Goal: Task Accomplishment & Management: Complete application form

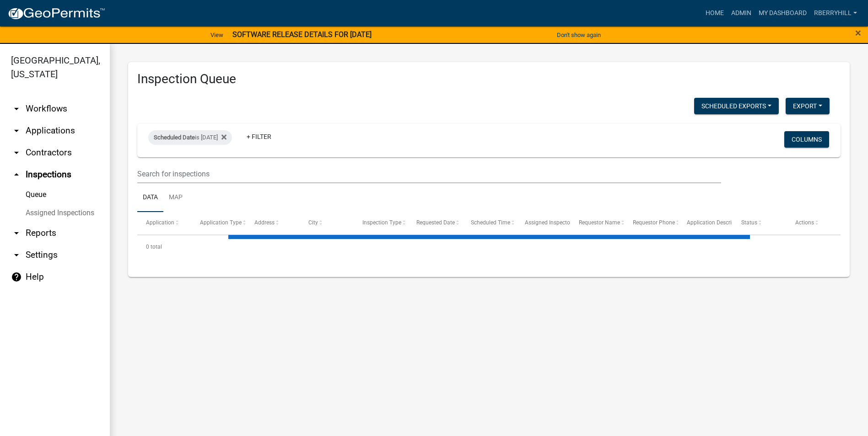
select select "1: 25"
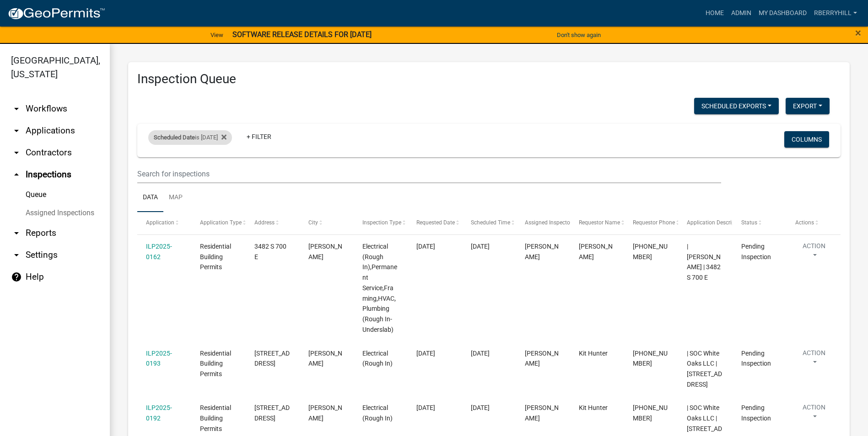
click at [216, 139] on div "Scheduled Date is [DATE]" at bounding box center [190, 137] width 84 height 15
click at [226, 171] on input "[DATE]" at bounding box center [198, 171] width 64 height 19
type input "[DATE]"
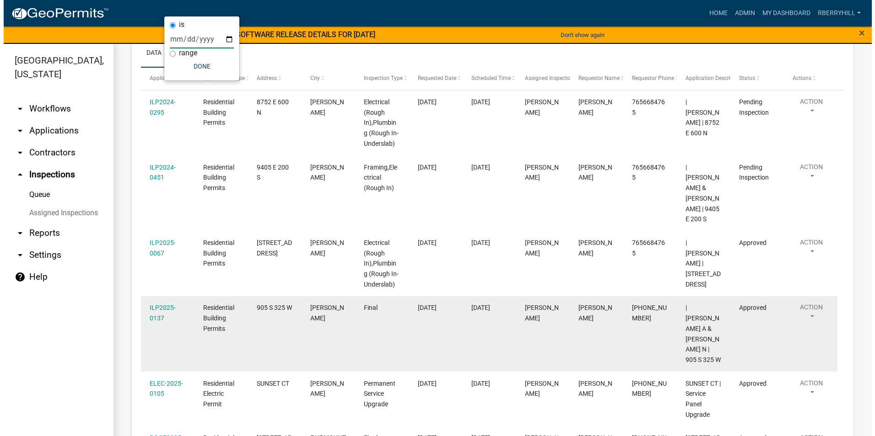
scroll to position [91, 0]
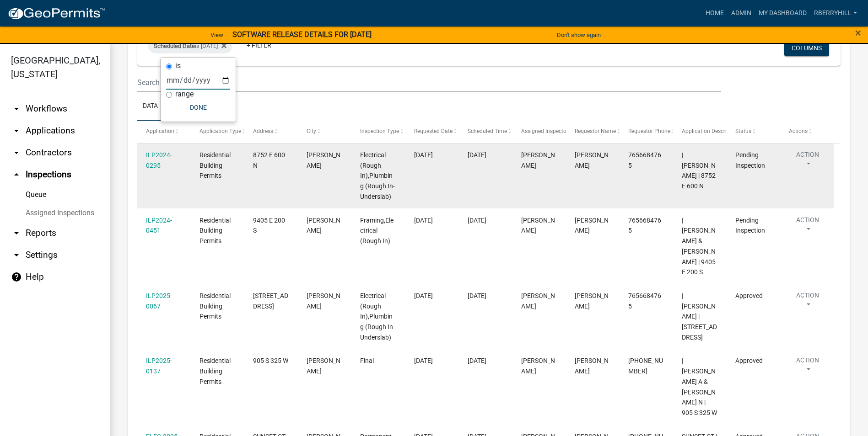
click at [155, 161] on div "ILP2024-0295" at bounding box center [164, 160] width 36 height 21
click at [160, 155] on link "ILP2024-0295" at bounding box center [159, 160] width 26 height 18
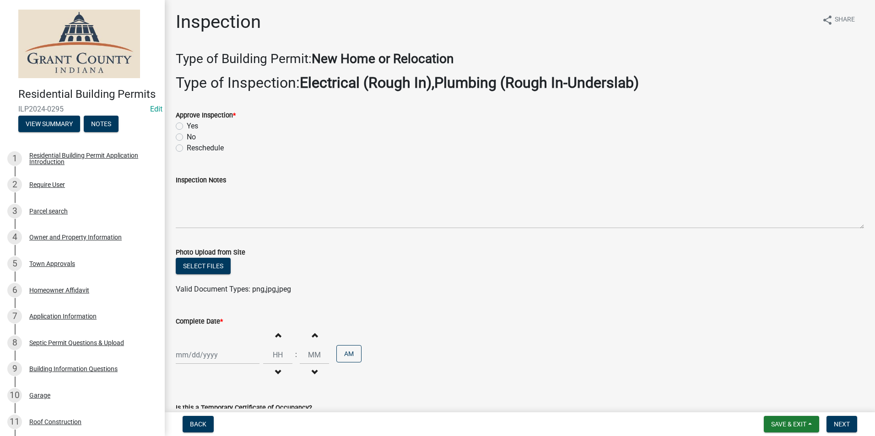
click at [187, 127] on label "Yes" at bounding box center [192, 126] width 11 height 11
click at [187, 127] on input "Yes" at bounding box center [190, 124] width 6 height 6
radio input "true"
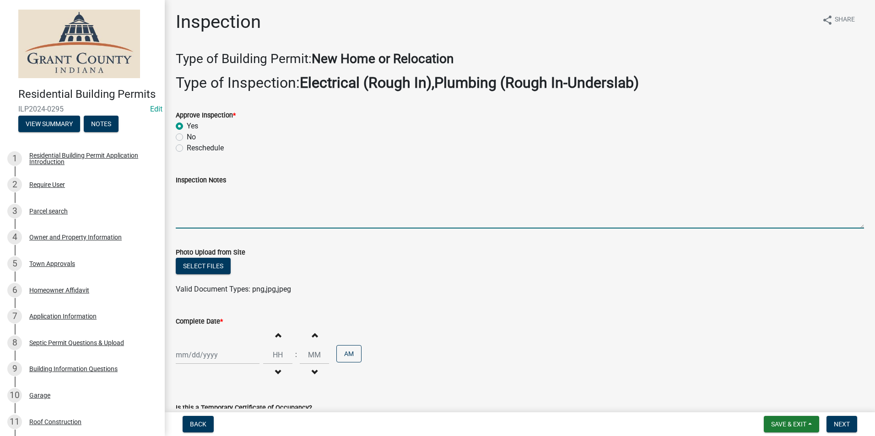
click at [187, 200] on textarea "Inspection Notes" at bounding box center [520, 207] width 688 height 43
type textarea "Fire caulk and protector plates installed."
click at [195, 354] on div at bounding box center [218, 355] width 84 height 19
select select "9"
select select "2025"
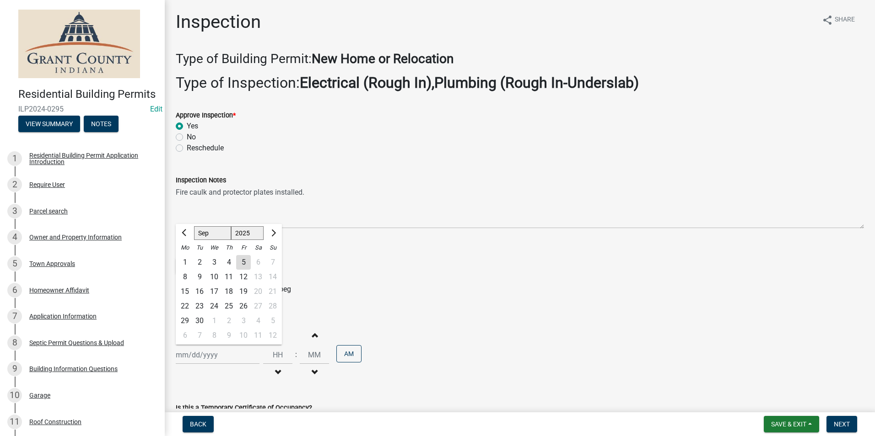
click at [242, 263] on div "5" at bounding box center [243, 262] width 15 height 15
type input "[DATE]"
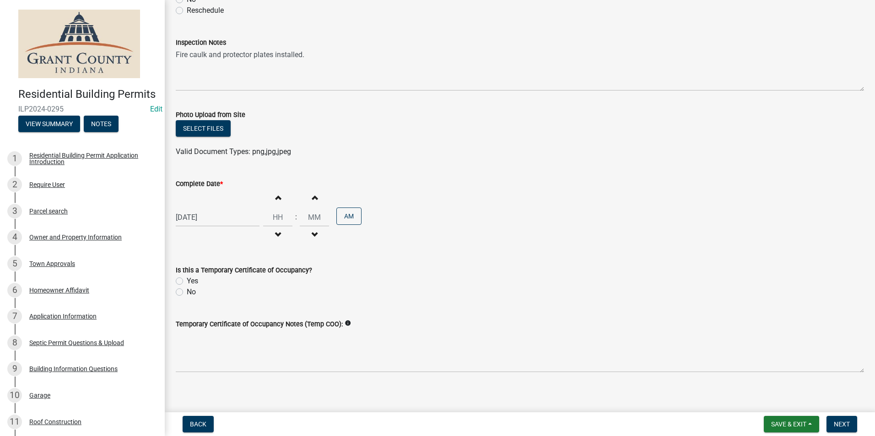
scroll to position [145, 0]
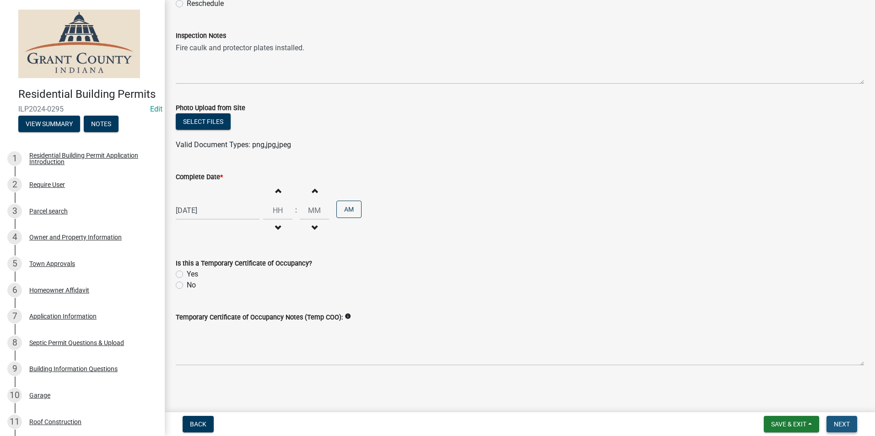
click at [840, 425] on span "Next" at bounding box center [841, 424] width 16 height 7
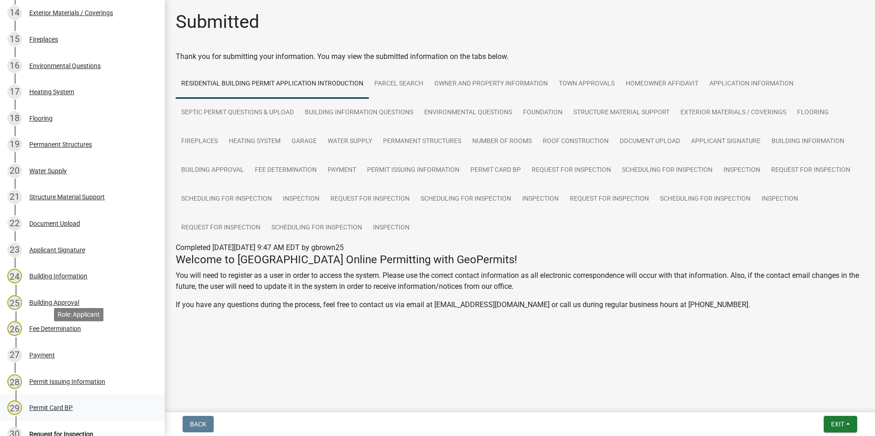
scroll to position [595, 0]
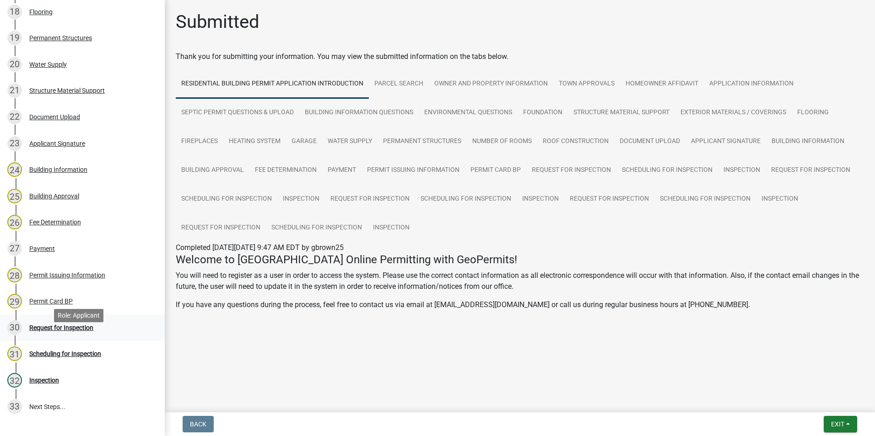
click at [76, 331] on div "Request for Inspection" at bounding box center [61, 328] width 64 height 6
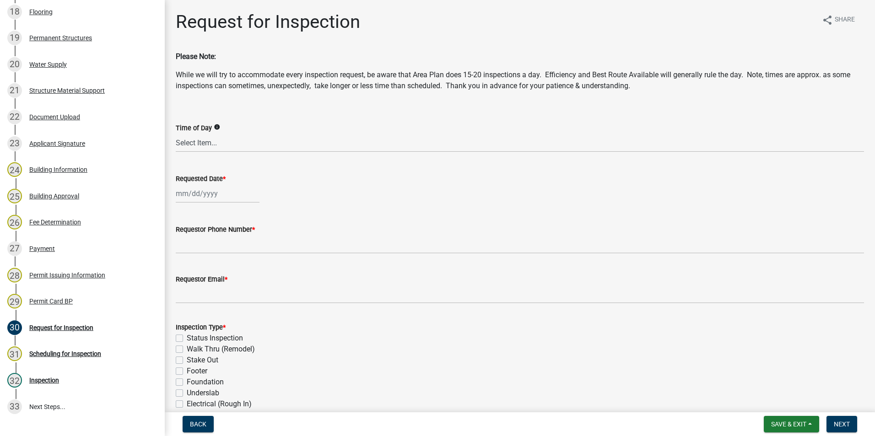
click at [192, 194] on div at bounding box center [218, 193] width 84 height 19
select select "9"
select select "2025"
click at [239, 243] on div "5" at bounding box center [243, 242] width 15 height 15
type input "[DATE]"
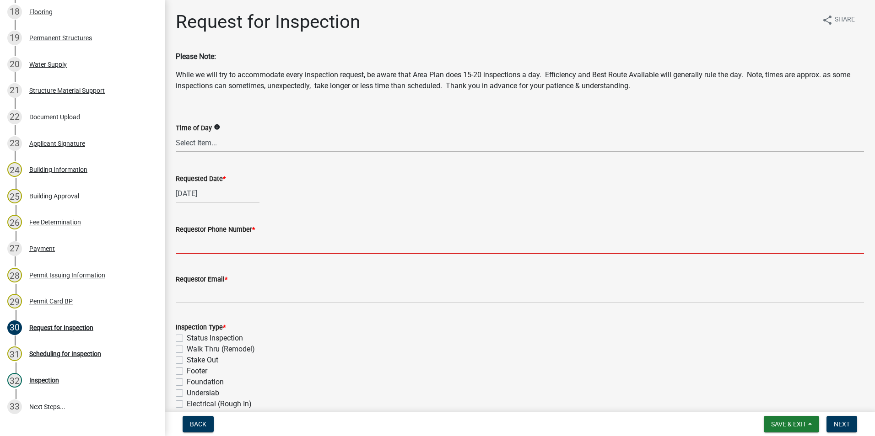
click at [210, 247] on input "Requestor Phone Number *" at bounding box center [520, 244] width 688 height 19
type input "7652518207"
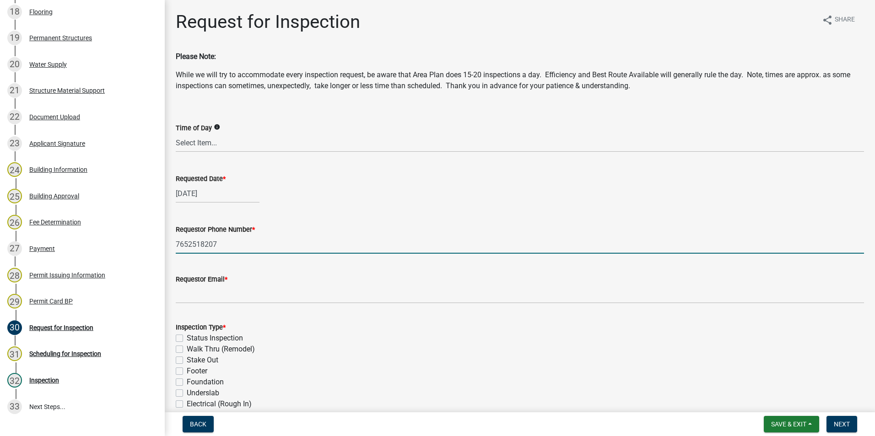
type input "[EMAIL_ADDRESS][DOMAIN_NAME]"
type textarea "n/a"
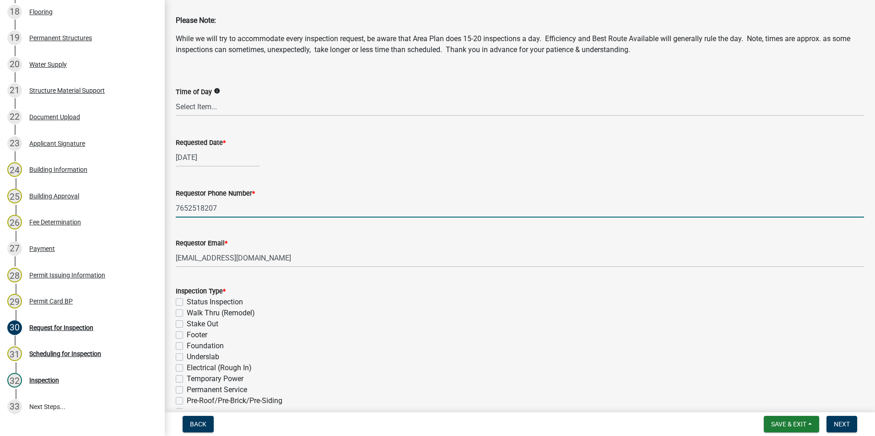
scroll to position [17, 0]
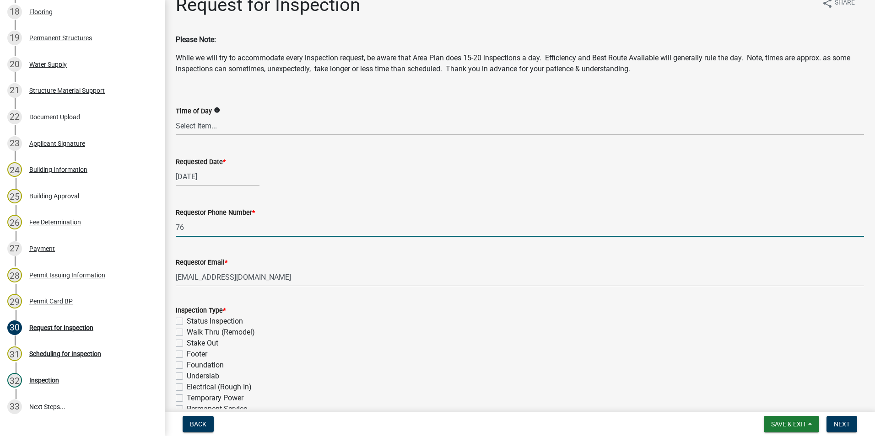
type input "7"
type input "7656684765"
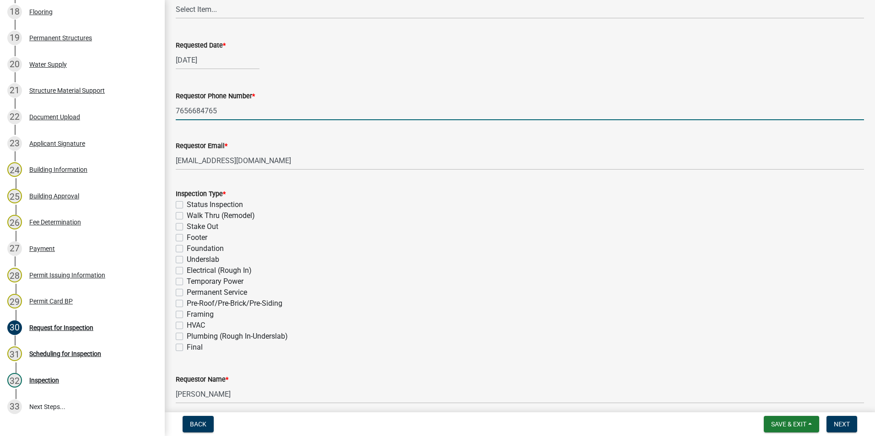
scroll to position [154, 0]
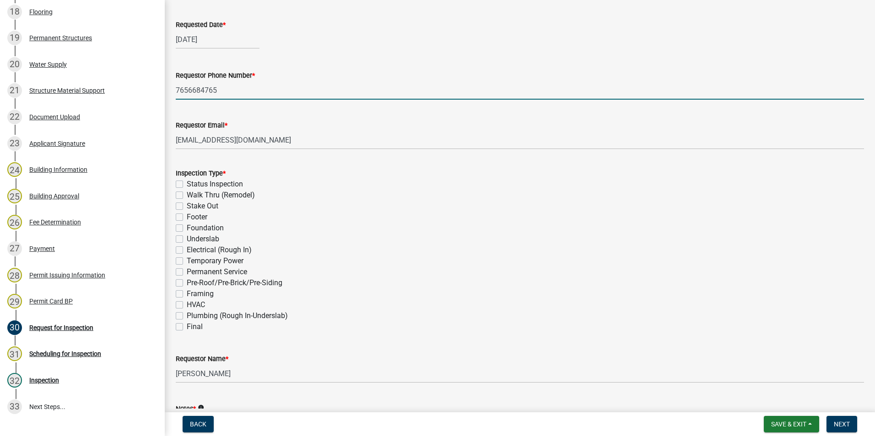
click at [187, 272] on label "Permanent Service" at bounding box center [217, 272] width 60 height 11
click at [187, 272] on input "Permanent Service" at bounding box center [190, 270] width 6 height 6
checkbox input "true"
checkbox input "false"
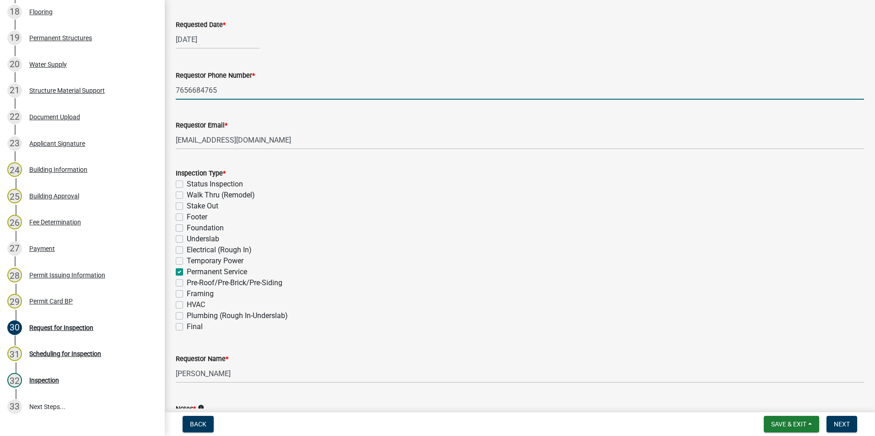
checkbox input "false"
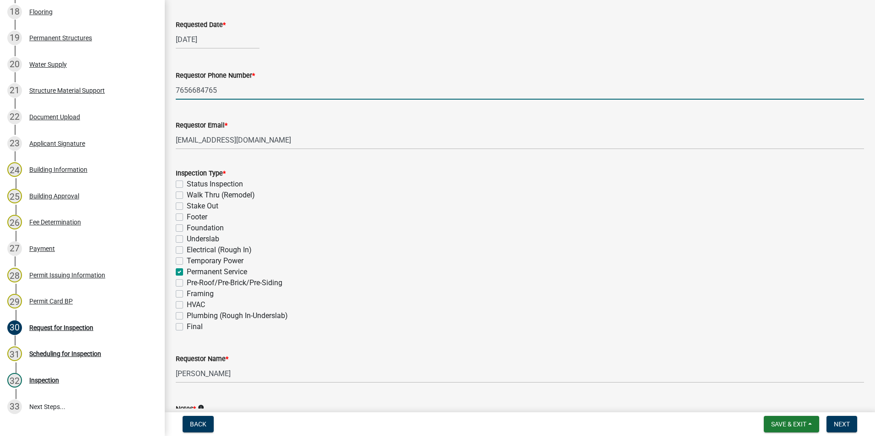
checkbox input "false"
checkbox input "true"
checkbox input "false"
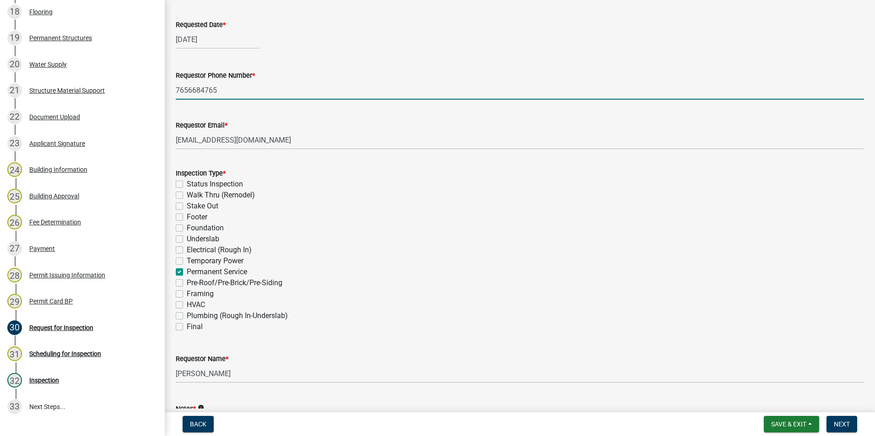
checkbox input "false"
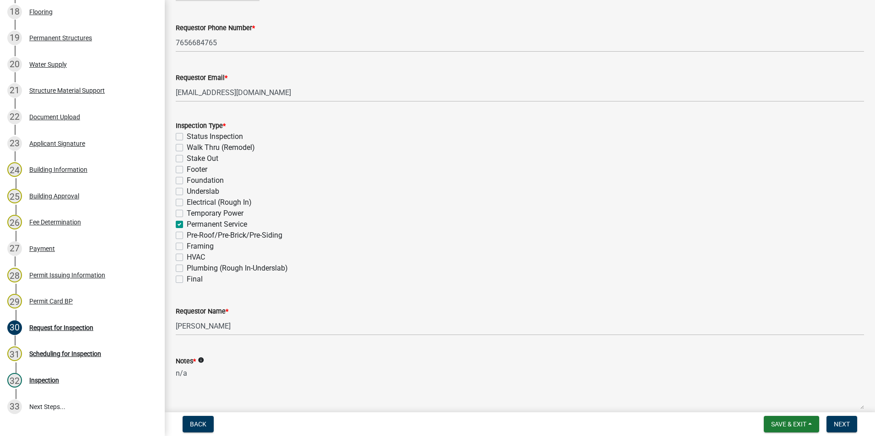
scroll to position [246, 0]
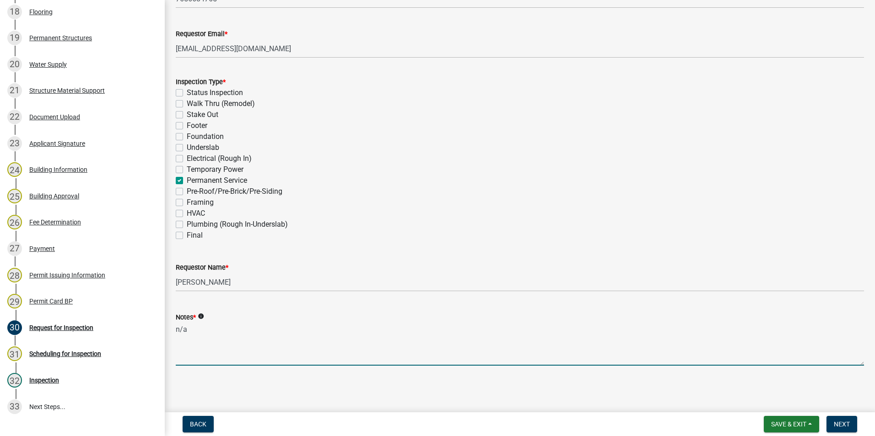
click at [223, 350] on textarea "n/a" at bounding box center [520, 344] width 688 height 43
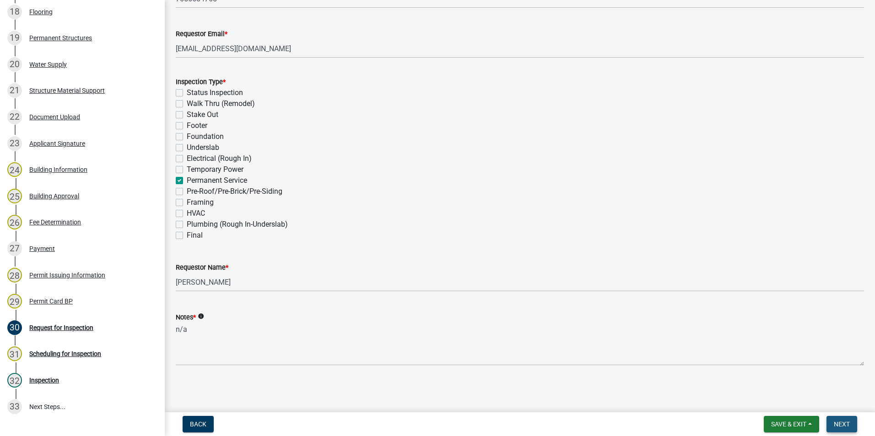
click at [838, 421] on span "Next" at bounding box center [841, 424] width 16 height 7
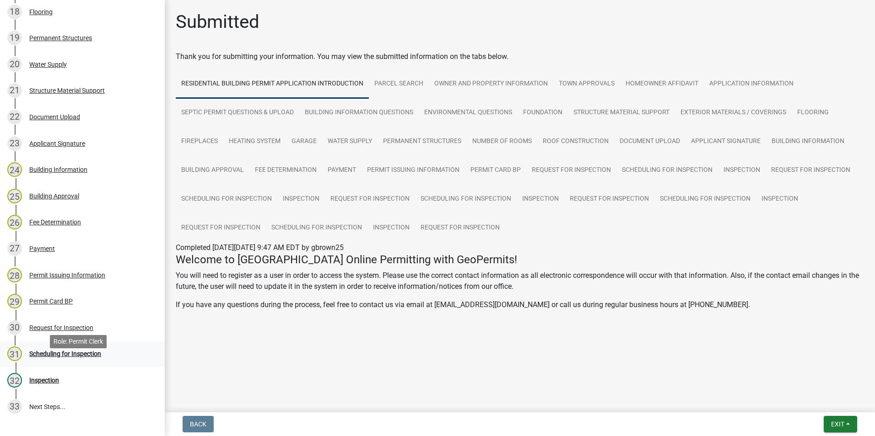
click at [82, 357] on div "Scheduling for Inspection" at bounding box center [65, 354] width 72 height 6
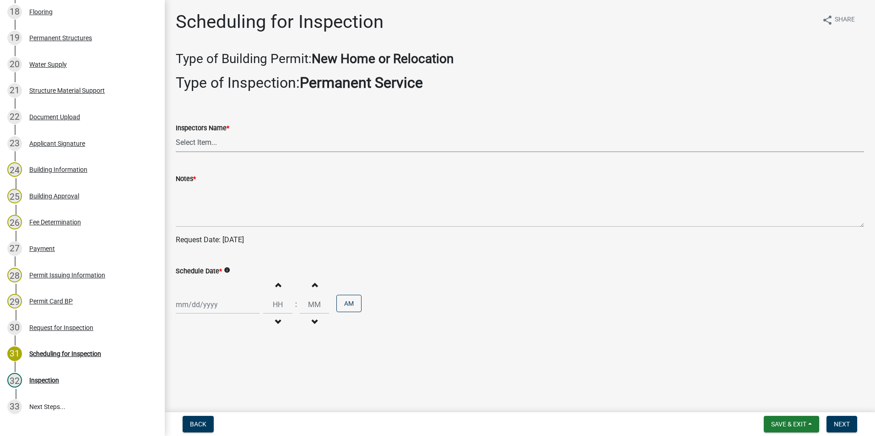
click at [214, 139] on select "Select Item... rberryhill ([PERSON_NAME]) [PERSON_NAME] ([PERSON_NAME]) BBenefi…" at bounding box center [520, 143] width 688 height 19
select select "d7f9a44a-d2ea-4d3c-83b3-1aa71c950bd5"
click at [176, 134] on select "Select Item... rberryhill ([PERSON_NAME]) [PERSON_NAME] ([PERSON_NAME]) BBenefi…" at bounding box center [520, 143] width 688 height 19
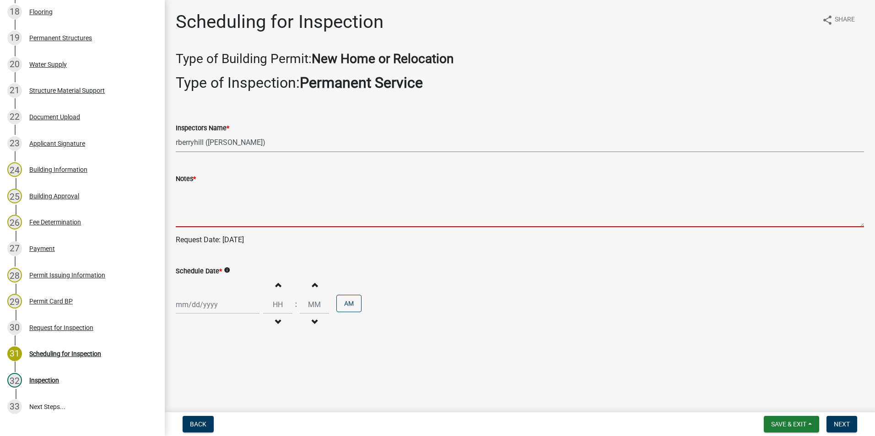
click at [187, 205] on textarea "Notes *" at bounding box center [520, 205] width 688 height 43
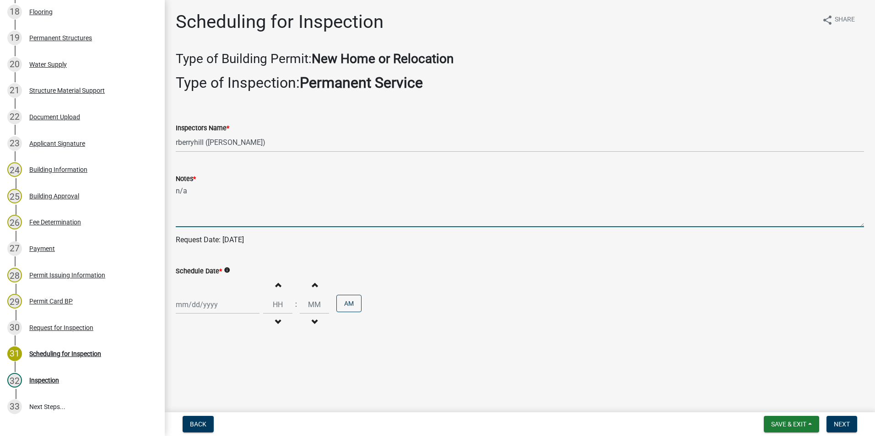
type textarea "n/a"
click at [203, 300] on div at bounding box center [218, 305] width 84 height 19
select select "9"
select select "2025"
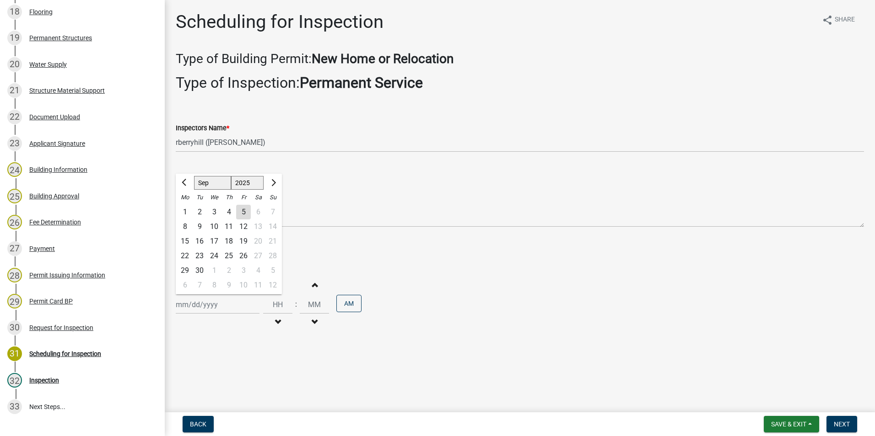
click at [241, 214] on div "5" at bounding box center [243, 212] width 15 height 15
type input "[DATE]"
click at [837, 422] on span "Next" at bounding box center [841, 424] width 16 height 7
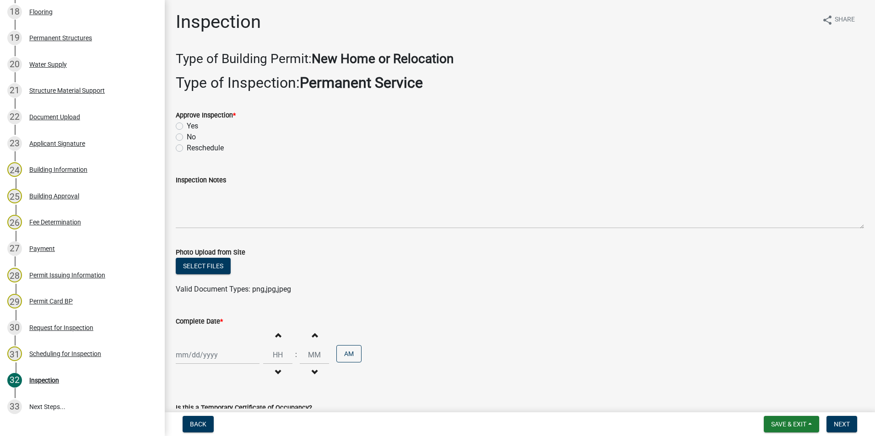
click at [187, 127] on label "Yes" at bounding box center [192, 126] width 11 height 11
click at [187, 127] on input "Yes" at bounding box center [190, 124] width 6 height 6
radio input "true"
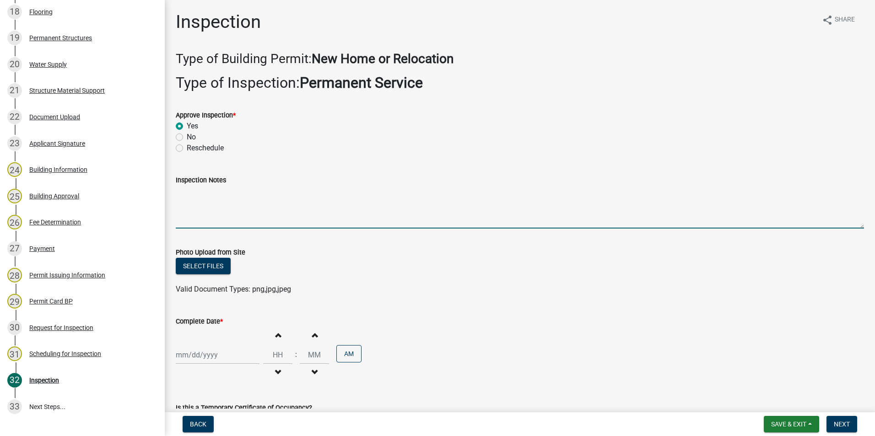
click at [190, 213] on textarea "Inspection Notes" at bounding box center [520, 207] width 688 height 43
type textarea "N"
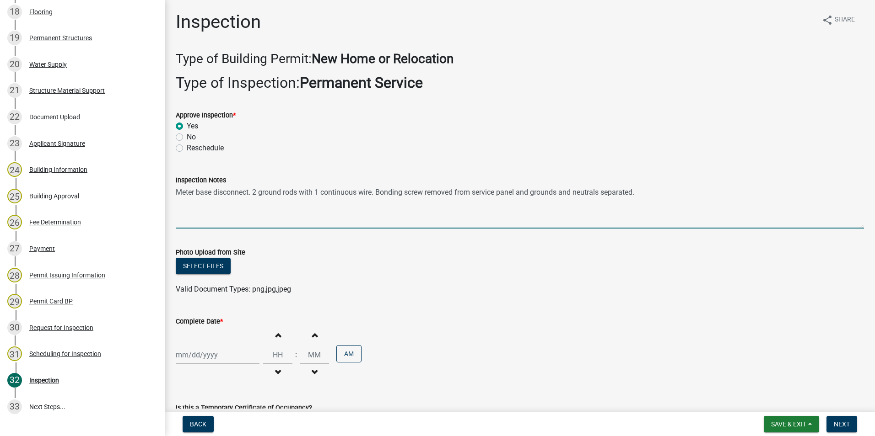
click at [651, 190] on textarea "Meter base disconnect. 2 ground rods with 1 continuous wire. Bonding screw remo…" at bounding box center [520, 207] width 688 height 43
type textarea "Meter base disconnect. 2 ground rods with 1 continuous wire. Bonding screw remo…"
select select "9"
select select "2025"
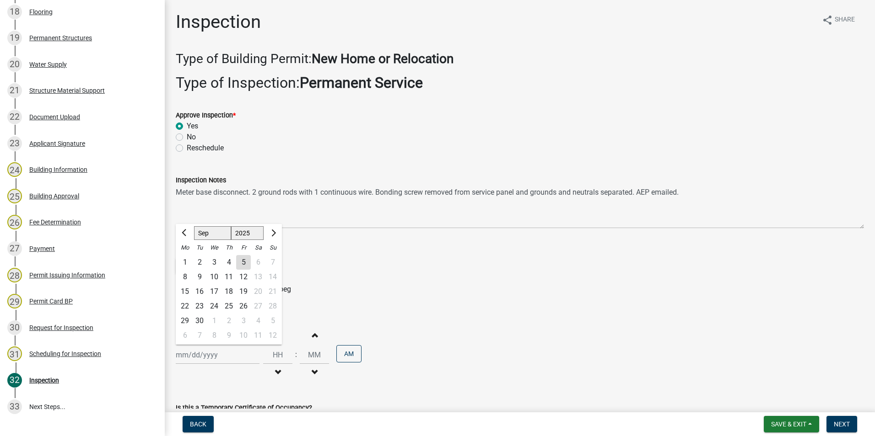
drag, startPoint x: 205, startPoint y: 358, endPoint x: 323, endPoint y: 383, distance: 121.0
click at [205, 358] on div "[PERSON_NAME] Feb Mar Apr [PERSON_NAME][DATE] Oct Nov [DATE] 1526 1527 1528 152…" at bounding box center [218, 355] width 84 height 19
click at [247, 261] on div "5" at bounding box center [243, 262] width 15 height 15
type input "[DATE]"
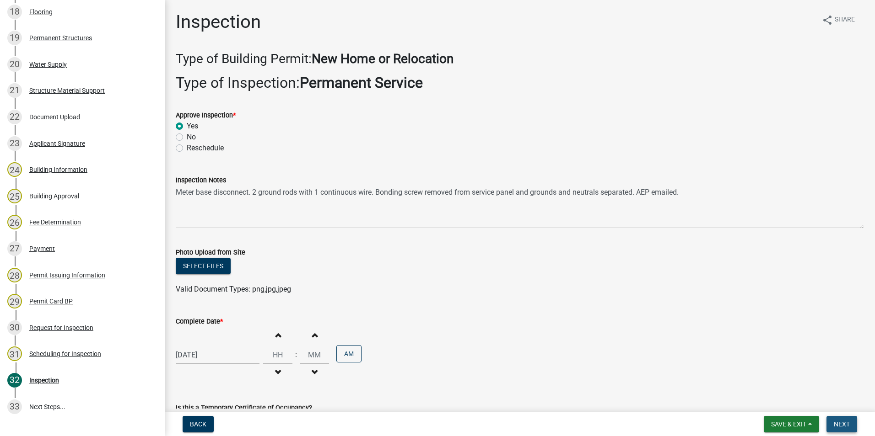
click at [845, 424] on span "Next" at bounding box center [841, 424] width 16 height 7
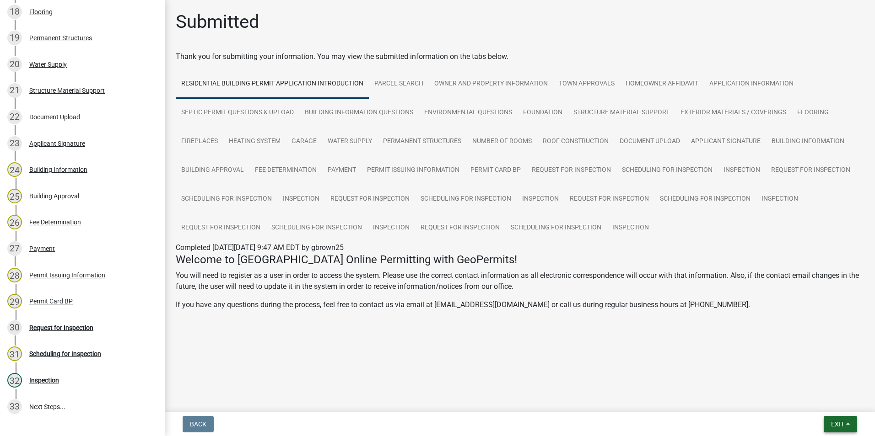
click at [833, 425] on span "Exit" at bounding box center [837, 424] width 13 height 7
click at [816, 407] on button "Save & Exit" at bounding box center [820, 401] width 73 height 22
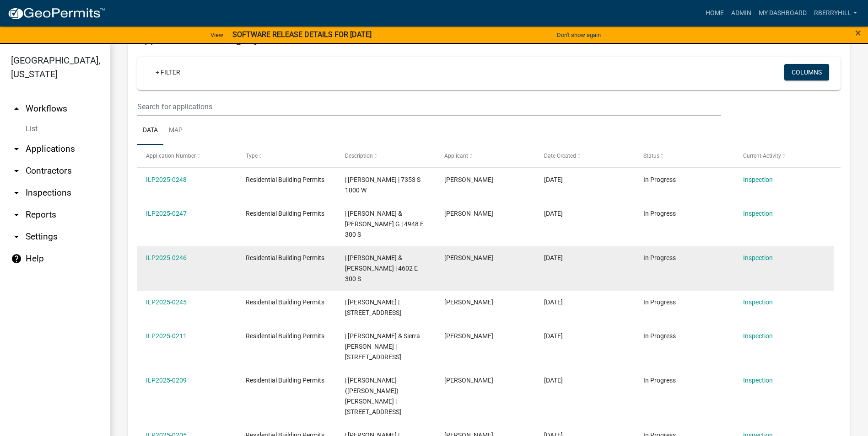
scroll to position [183, 0]
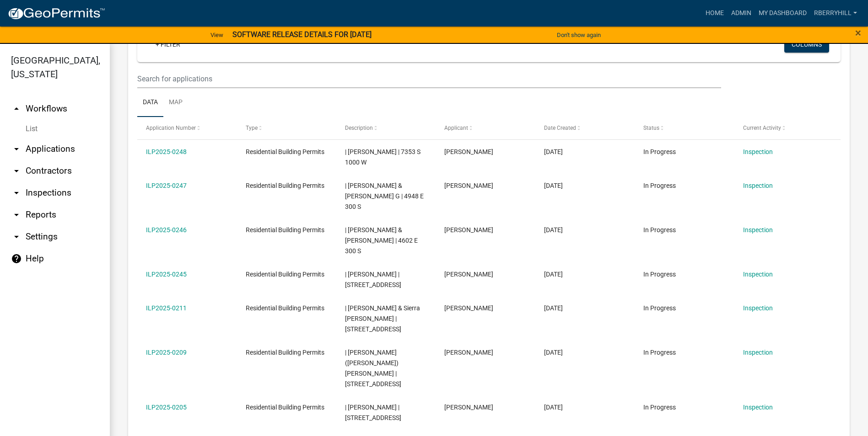
click at [62, 182] on link "arrow_drop_down Inspections" at bounding box center [55, 193] width 110 height 22
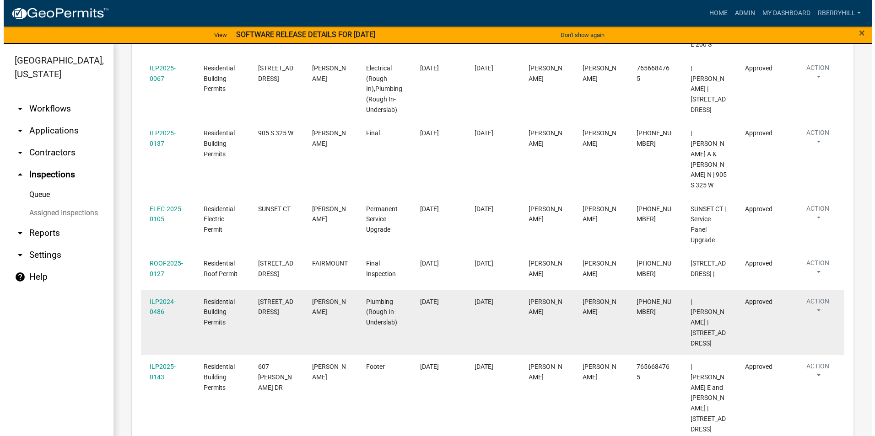
scroll to position [196, 0]
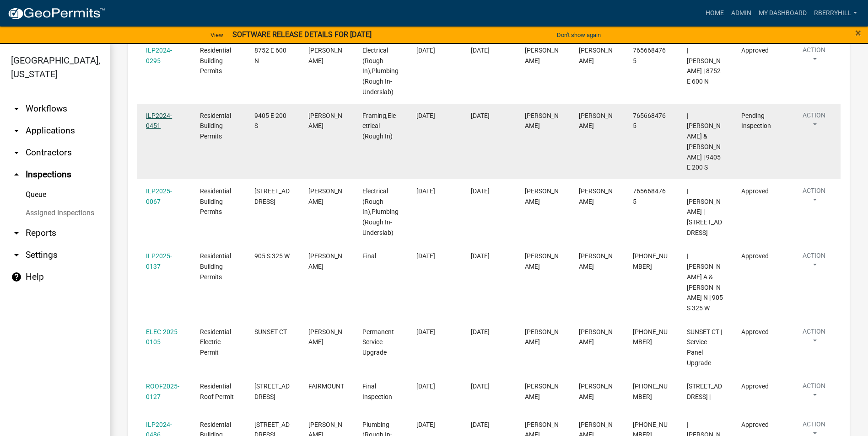
click at [156, 115] on link "ILP2024-0451" at bounding box center [159, 121] width 26 height 18
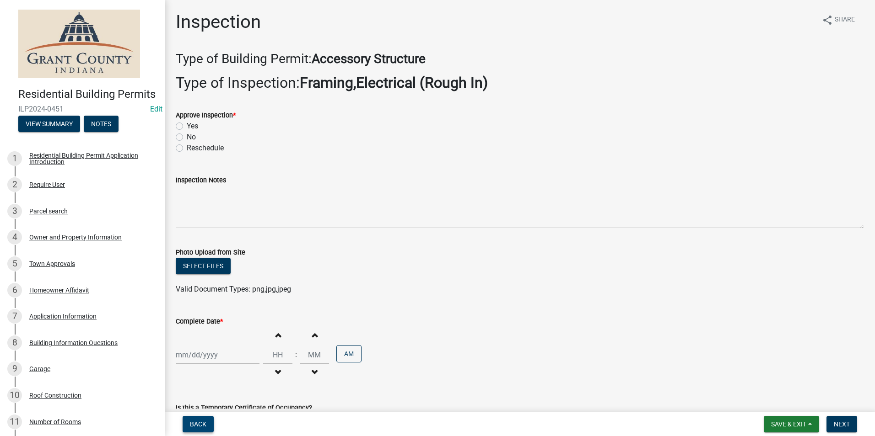
click at [199, 421] on span "Back" at bounding box center [198, 424] width 16 height 7
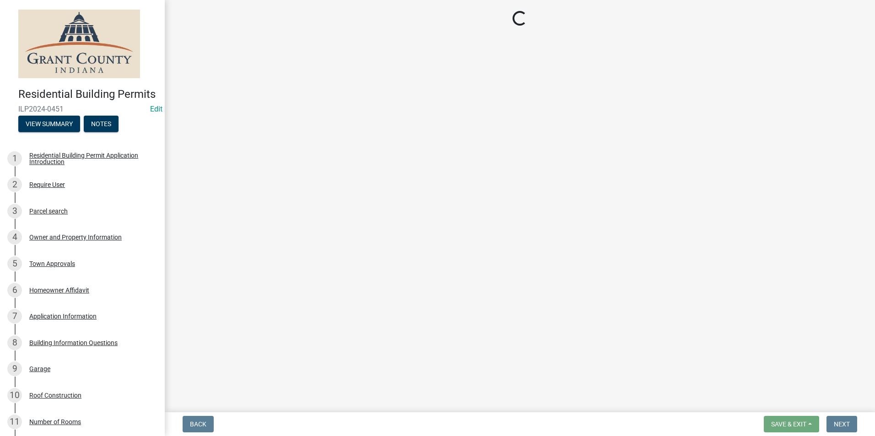
select select "d7f9a44a-d2ea-4d3c-83b3-1aa71c950bd5"
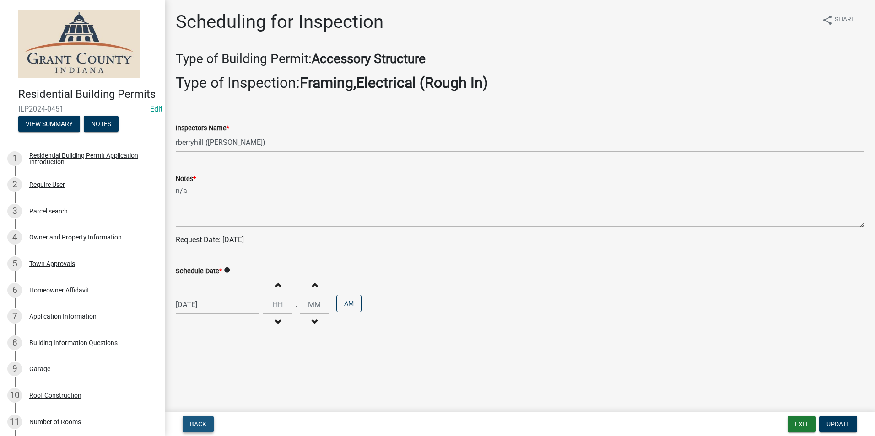
click at [205, 423] on span "Back" at bounding box center [198, 424] width 16 height 7
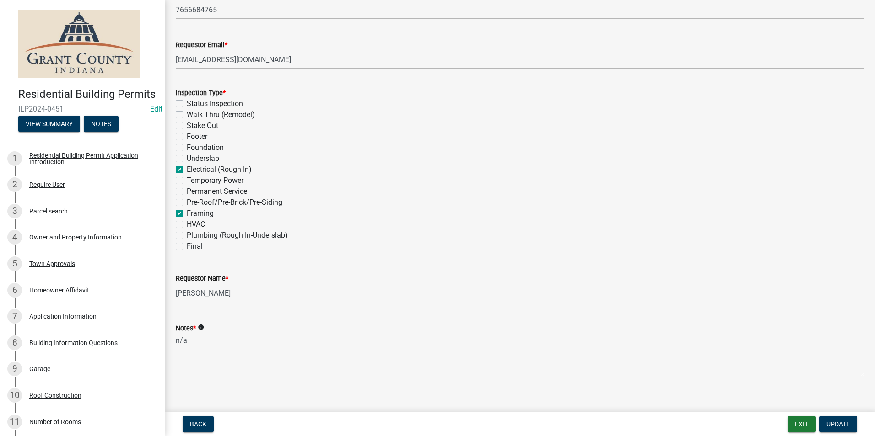
scroll to position [246, 0]
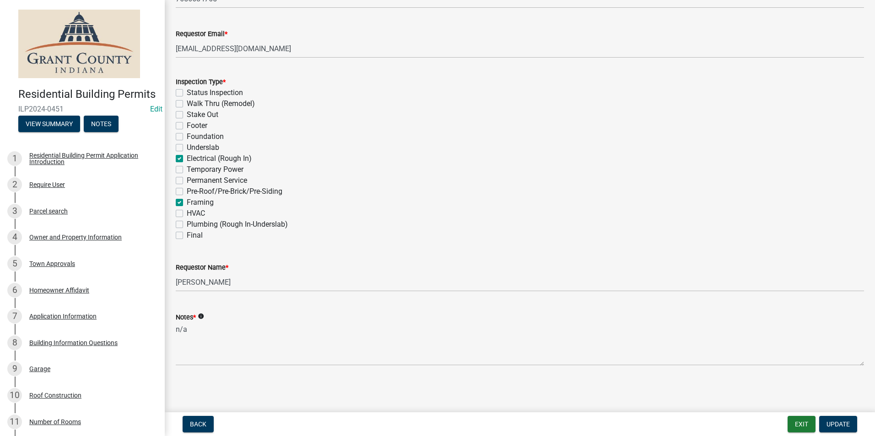
click at [187, 236] on label "Final" at bounding box center [195, 235] width 16 height 11
click at [187, 236] on input "Final" at bounding box center [190, 233] width 6 height 6
checkbox input "true"
checkbox input "false"
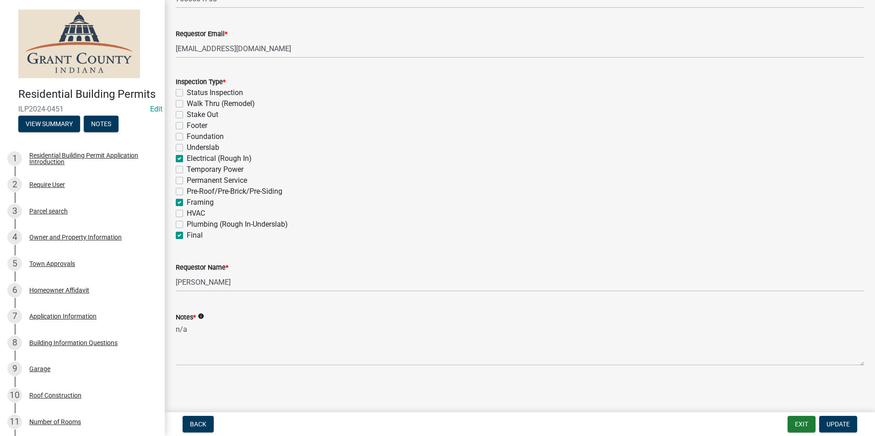
checkbox input "false"
checkbox input "true"
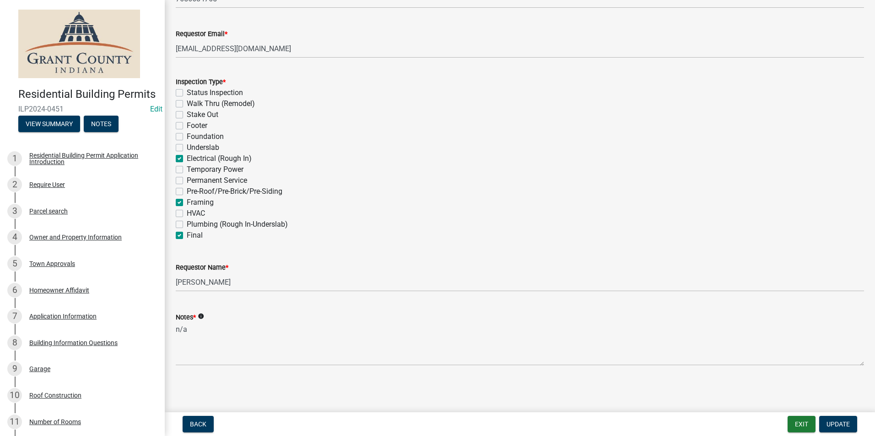
checkbox input "false"
checkbox input "true"
checkbox input "false"
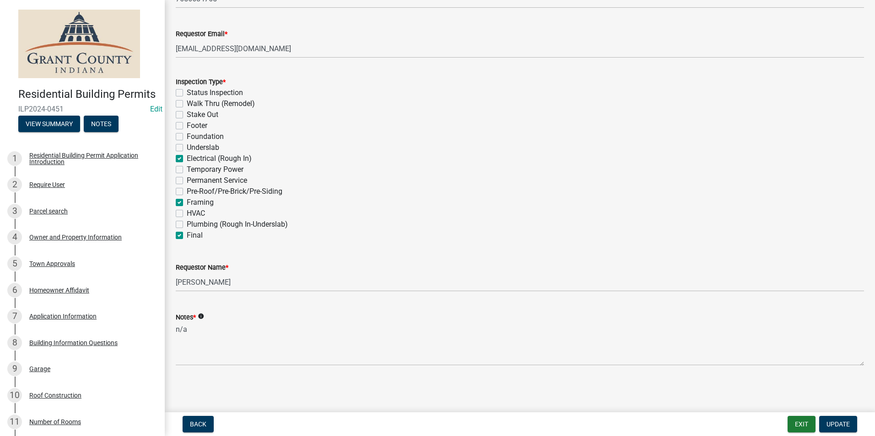
checkbox input "false"
checkbox input "true"
click at [831, 421] on span "Update" at bounding box center [837, 424] width 23 height 7
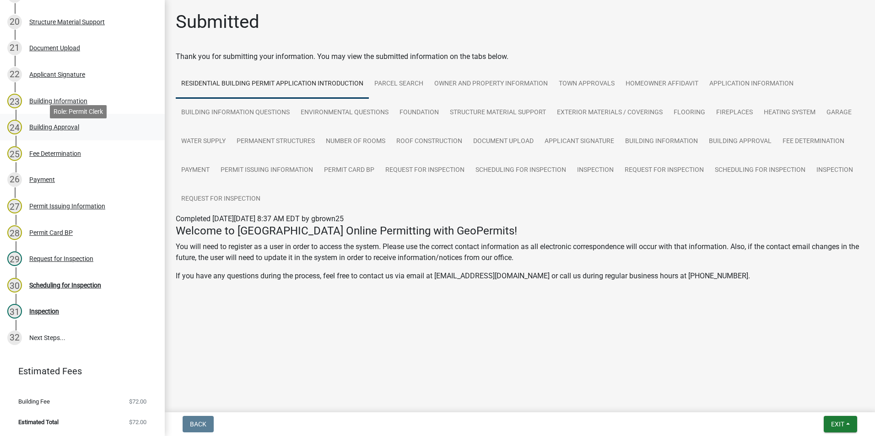
scroll to position [640, 0]
click at [88, 289] on div "Scheduling for Inspection" at bounding box center [65, 285] width 72 height 6
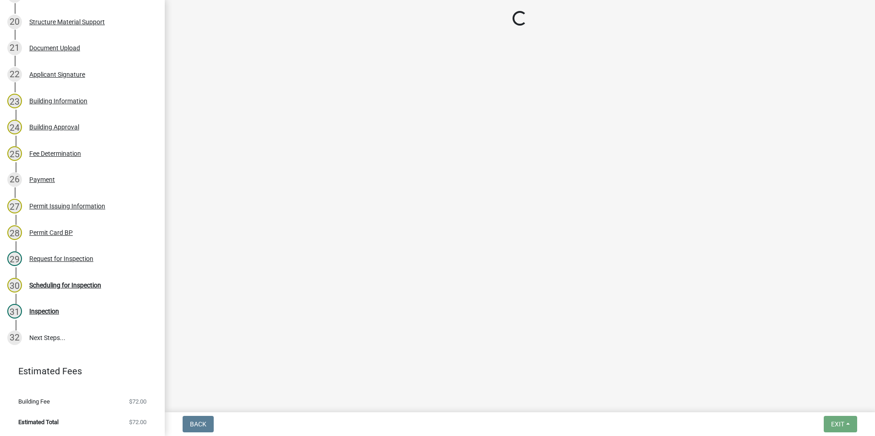
select select "d7f9a44a-d2ea-4d3c-83b3-1aa71c950bd5"
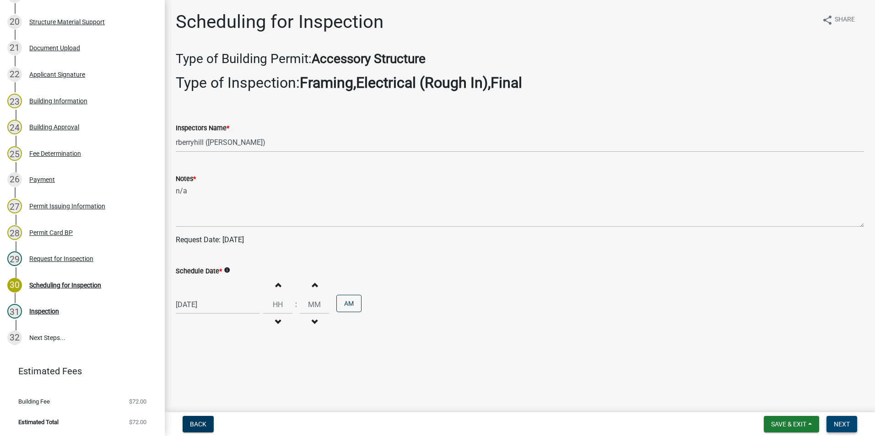
click at [838, 424] on span "Next" at bounding box center [841, 424] width 16 height 7
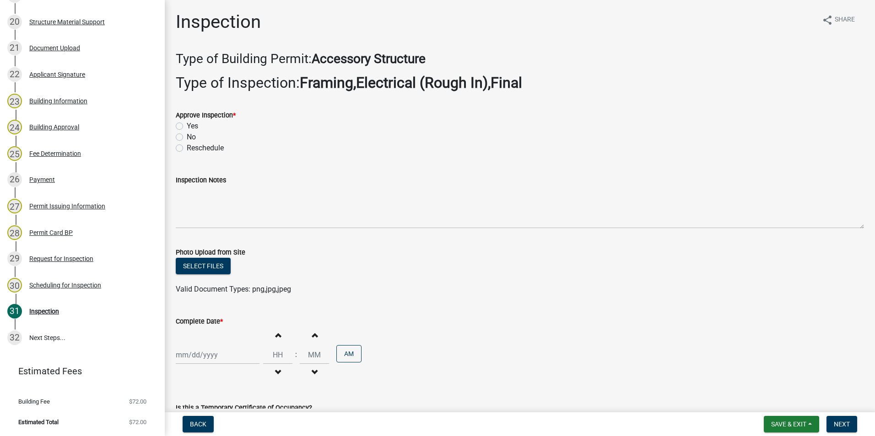
click at [187, 124] on label "Yes" at bounding box center [192, 126] width 11 height 11
click at [187, 124] on input "Yes" at bounding box center [190, 124] width 6 height 6
radio input "true"
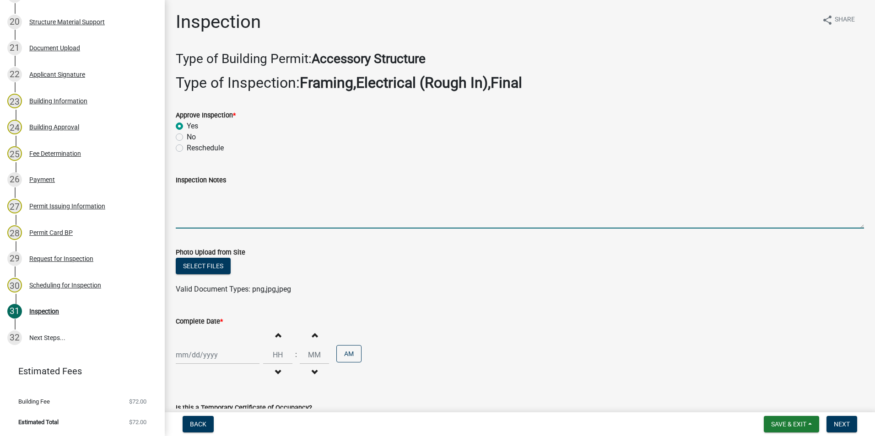
click at [181, 191] on textarea "Inspection Notes" at bounding box center [520, 207] width 688 height 43
click at [435, 191] on textarea "Framing meets code requirements. Electrical has GFCI protection where needed" at bounding box center [520, 207] width 688 height 43
type textarea "Framing meets code requirements. Electrical has GFCI protection where needed. A…"
select select "9"
select select "2025"
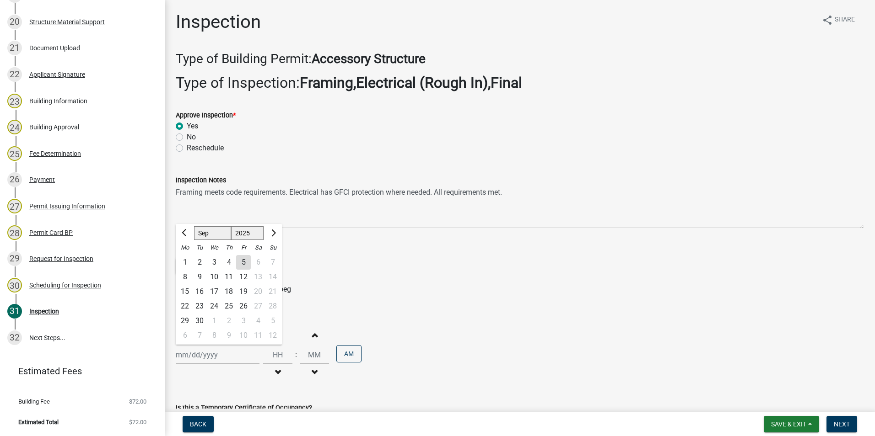
click at [200, 356] on div "[PERSON_NAME] Feb Mar Apr [PERSON_NAME][DATE] Oct Nov [DATE] 1526 1527 1528 152…" at bounding box center [218, 355] width 84 height 19
click at [242, 261] on div "5" at bounding box center [243, 262] width 15 height 15
type input "[DATE]"
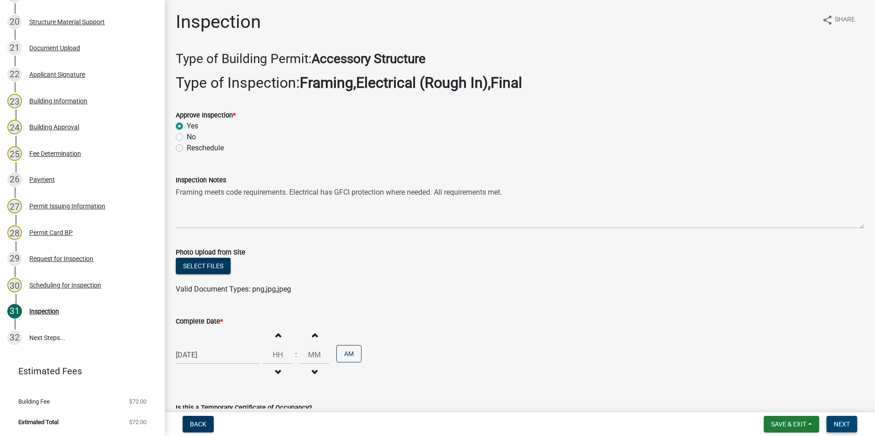
click at [847, 425] on span "Next" at bounding box center [841, 424] width 16 height 7
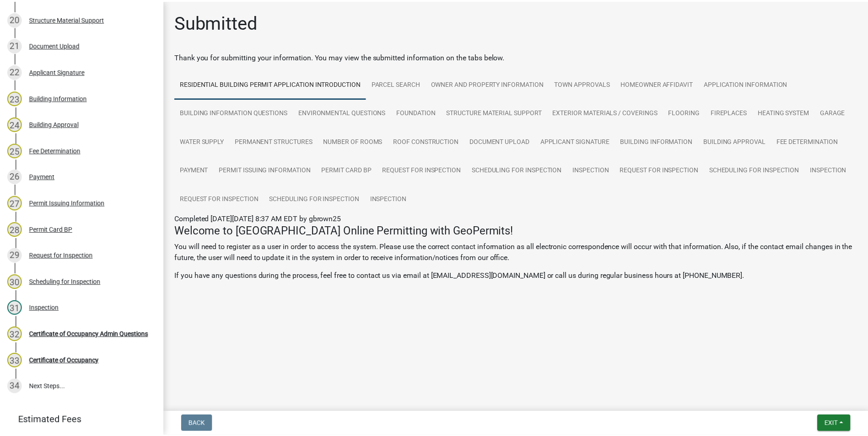
scroll to position [693, 0]
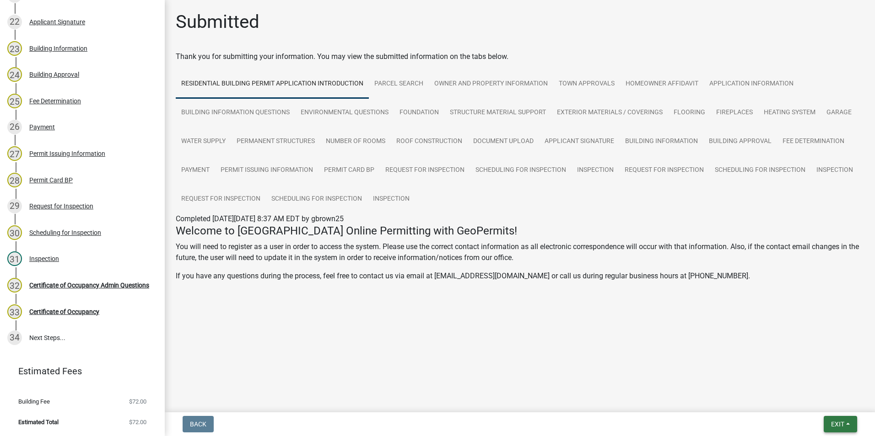
click at [839, 425] on span "Exit" at bounding box center [837, 424] width 13 height 7
click at [810, 406] on button "Save & Exit" at bounding box center [820, 401] width 73 height 22
